Goal: Task Accomplishment & Management: Complete application form

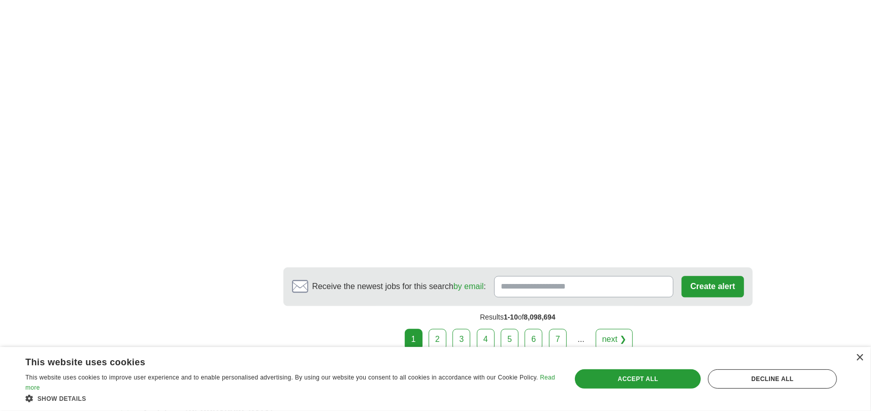
scroll to position [1741, 0]
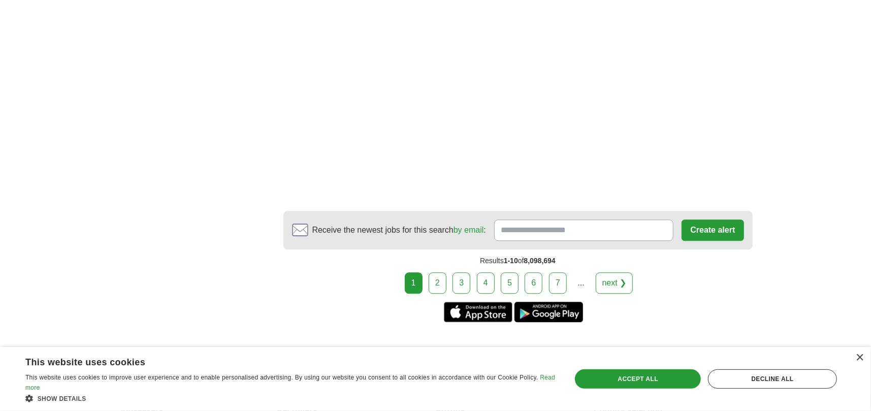
click at [437, 272] on link "2" at bounding box center [438, 282] width 18 height 21
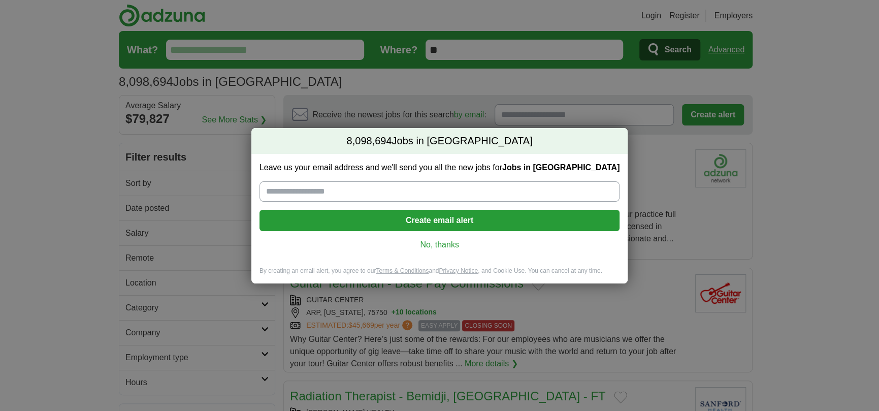
click at [276, 193] on input "Leave us your email address and we'll send you all the new jobs for Jobs in US" at bounding box center [440, 191] width 360 height 20
type input "**********"
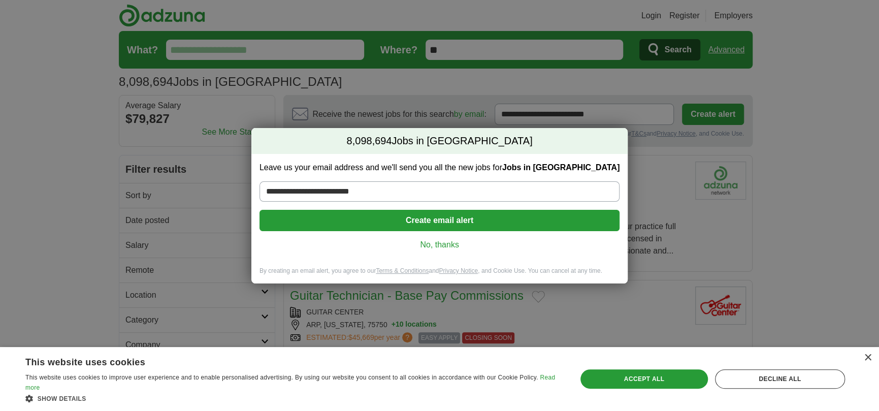
click at [655, 150] on div "**********" at bounding box center [439, 205] width 879 height 411
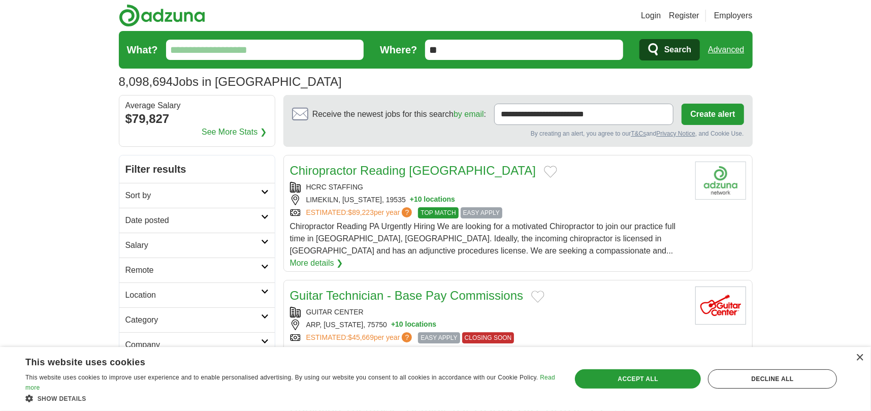
click at [700, 115] on button "Create alert" at bounding box center [713, 114] width 62 height 21
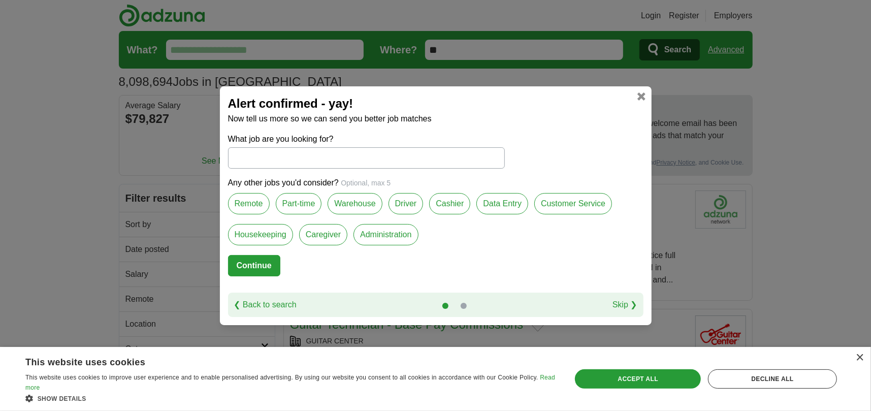
click at [231, 156] on input "What job are you looking for?" at bounding box center [366, 157] width 277 height 21
click at [507, 205] on label "Data Entry" at bounding box center [503, 203] width 52 height 21
click at [503, 202] on label "Data Entry" at bounding box center [503, 203] width 52 height 21
click at [562, 202] on label "Customer Service" at bounding box center [573, 203] width 78 height 21
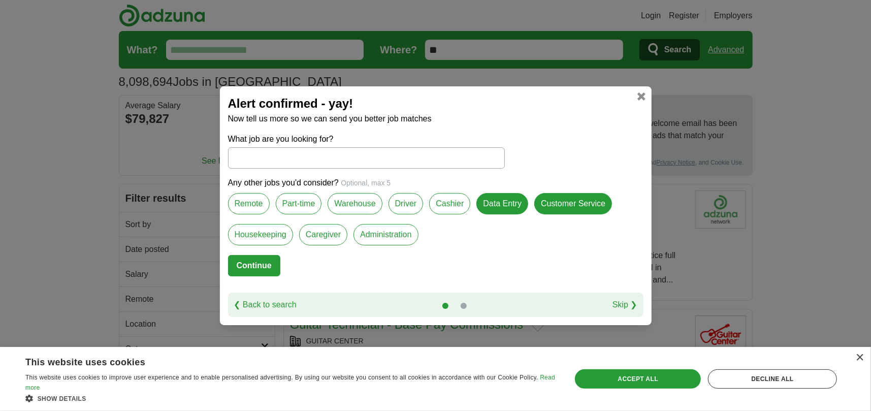
click at [254, 263] on button "Continue" at bounding box center [254, 265] width 52 height 21
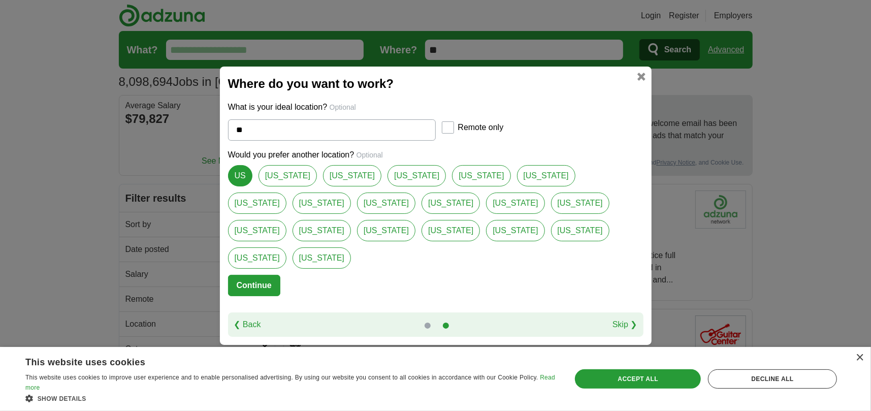
click at [388, 186] on link "[US_STATE]" at bounding box center [417, 175] width 58 height 21
type input "*******"
select select "*"
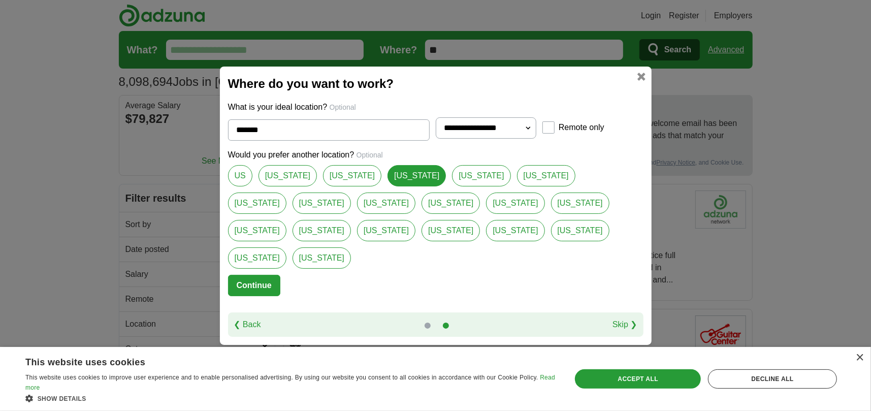
click at [259, 275] on button "Continue" at bounding box center [254, 285] width 52 height 21
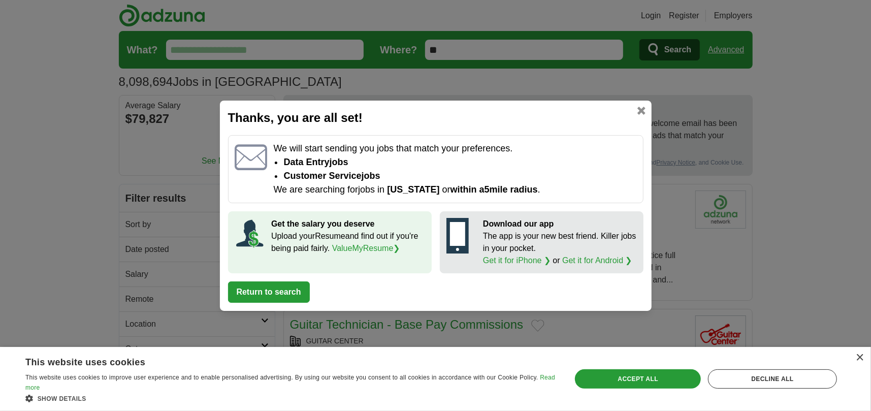
click at [639, 110] on link at bounding box center [642, 111] width 8 height 8
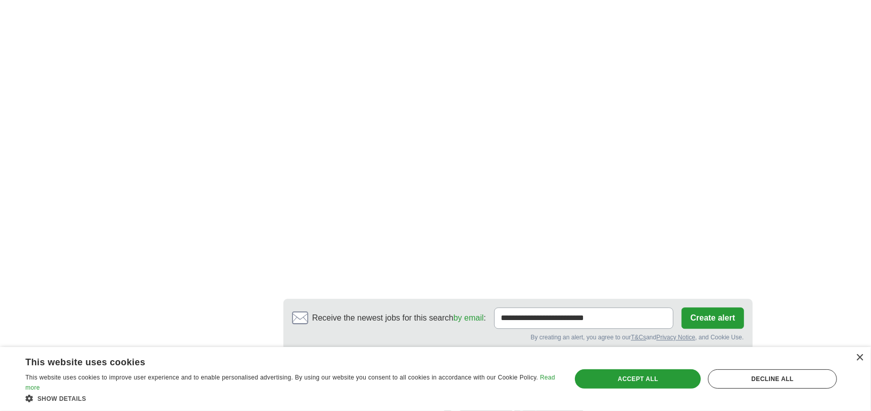
scroll to position [1804, 0]
